Goal: Use online tool/utility: Use online tool/utility

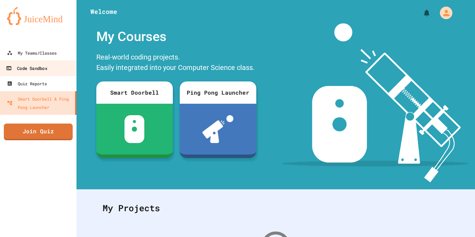
click at [11, 65] on icon at bounding box center [9, 68] width 6 height 6
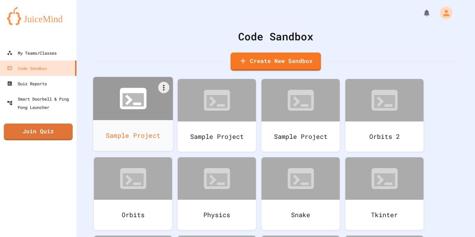
click at [137, 100] on icon at bounding box center [132, 99] width 21 height 13
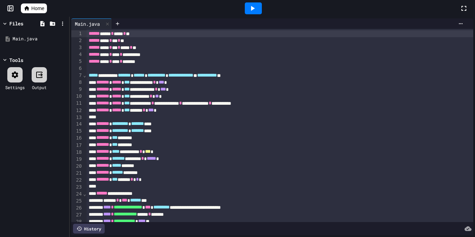
click at [255, 8] on icon at bounding box center [252, 8] width 8 height 8
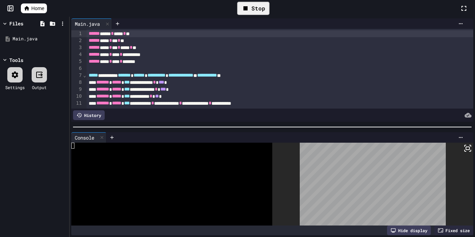
click at [465, 148] on icon at bounding box center [467, 148] width 8 height 8
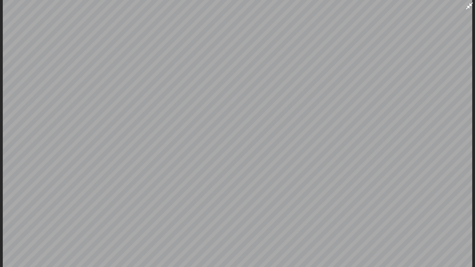
click at [475, 0] on div at bounding box center [237, 133] width 475 height 267
click at [473, 2] on icon at bounding box center [469, 6] width 8 height 8
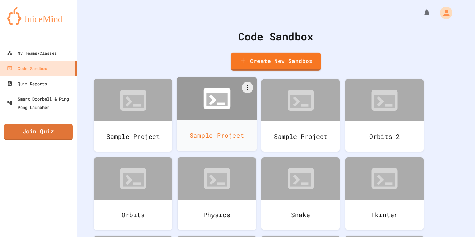
click at [219, 88] on icon at bounding box center [216, 98] width 27 height 21
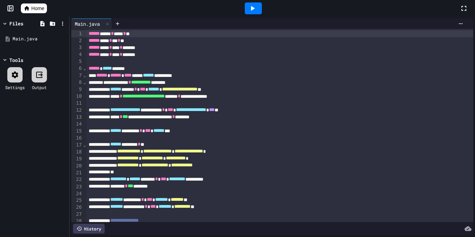
click at [251, 6] on icon at bounding box center [252, 8] width 8 height 8
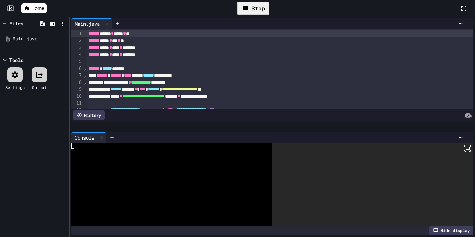
click at [464, 148] on icon at bounding box center [467, 148] width 8 height 8
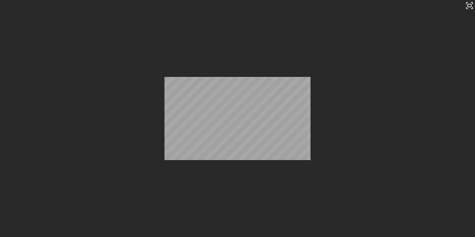
scroll to position [3611, 0]
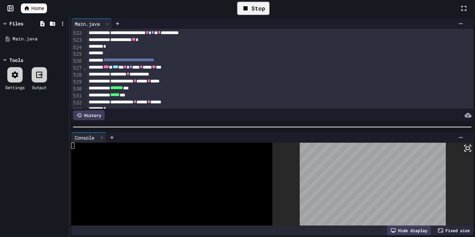
click at [253, 15] on div "Stop" at bounding box center [253, 8] width 32 height 13
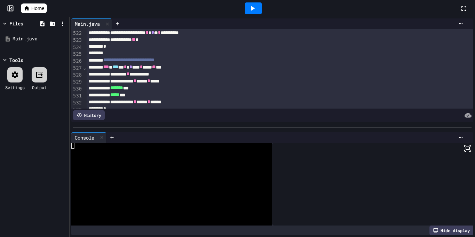
click at [256, 11] on icon at bounding box center [252, 8] width 8 height 8
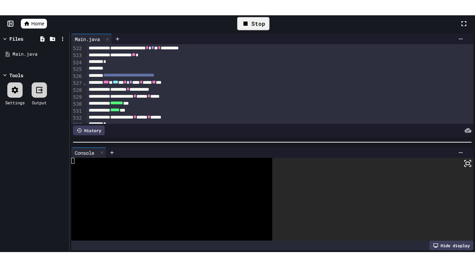
scroll to position [3637, 0]
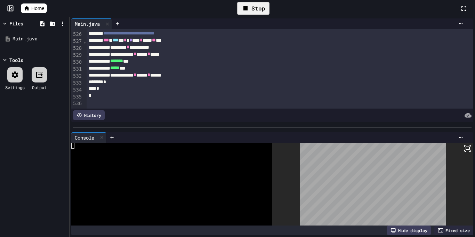
click at [469, 146] on icon at bounding box center [467, 148] width 8 height 8
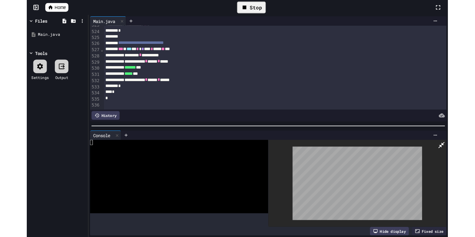
scroll to position [3622, 0]
